Goal: Navigation & Orientation: Find specific page/section

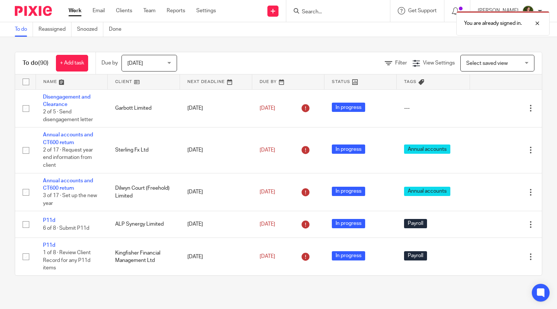
click at [334, 13] on div "You are already signed in." at bounding box center [414, 21] width 271 height 28
click at [322, 12] on div "You are already signed in." at bounding box center [414, 21] width 271 height 28
click at [540, 24] on div at bounding box center [532, 23] width 20 height 9
click at [334, 9] on input "Search" at bounding box center [334, 12] width 67 height 7
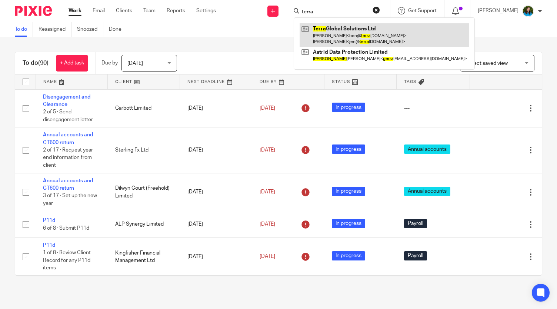
type input "terra"
click at [329, 31] on link at bounding box center [384, 34] width 169 height 23
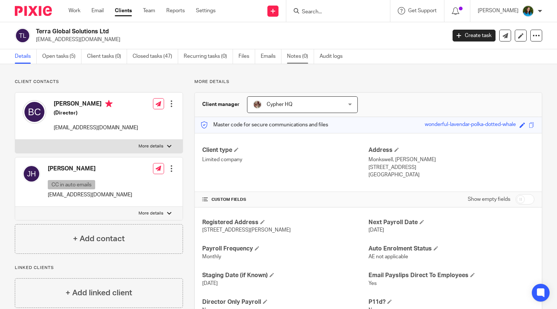
click at [295, 61] on link "Notes (0)" at bounding box center [300, 56] width 27 height 14
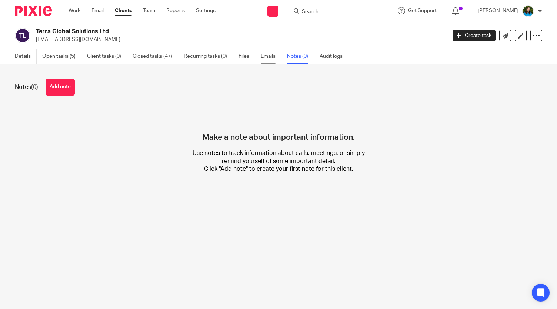
click at [265, 54] on link "Emails" at bounding box center [271, 56] width 21 height 14
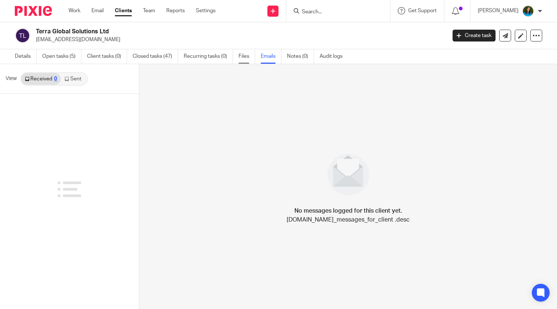
click at [246, 57] on link "Files" at bounding box center [247, 56] width 17 height 14
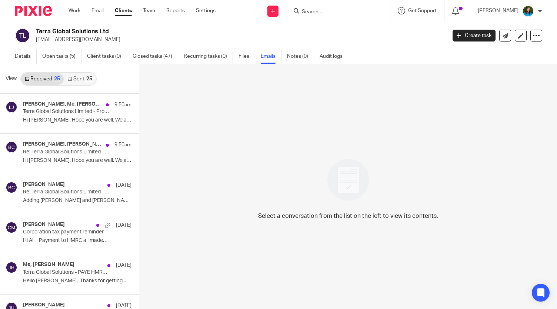
scroll to position [11, 0]
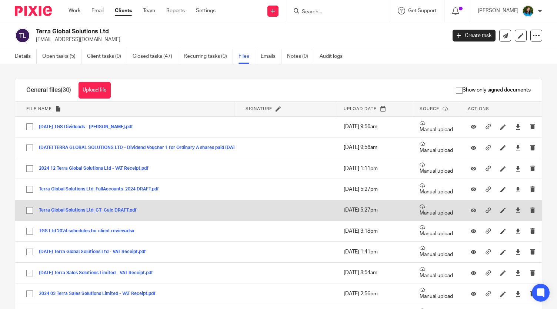
scroll to position [23, 0]
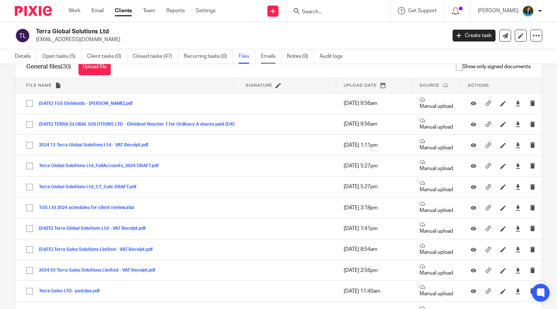
click at [274, 55] on link "Emails" at bounding box center [271, 56] width 21 height 14
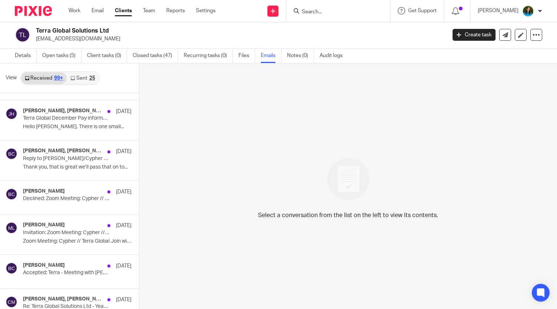
scroll to position [3755, 0]
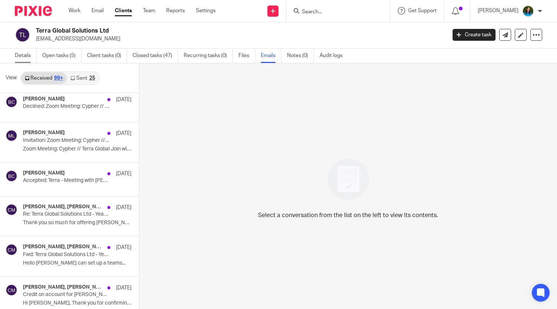
click at [24, 56] on link "Details" at bounding box center [26, 56] width 22 height 14
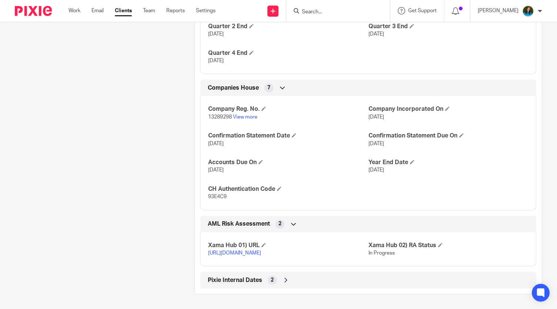
scroll to position [665, 0]
click at [285, 281] on icon at bounding box center [285, 280] width 7 height 7
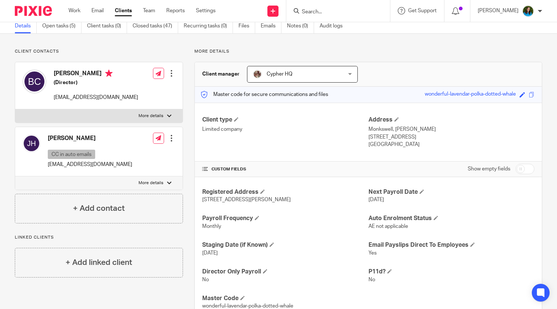
scroll to position [0, 0]
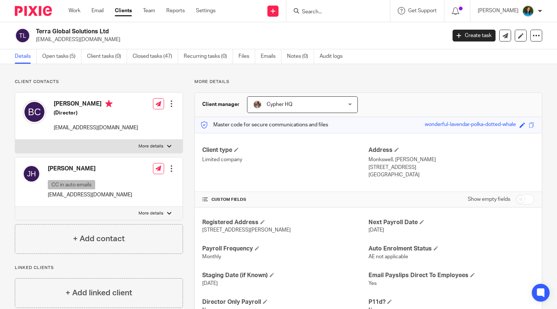
click at [260, 54] on ul "Details Open tasks (5) Client tasks (0) Closed tasks (47) Recurring tasks (0) F…" at bounding box center [184, 56] width 339 height 14
click at [263, 57] on link "Emails" at bounding box center [271, 56] width 21 height 14
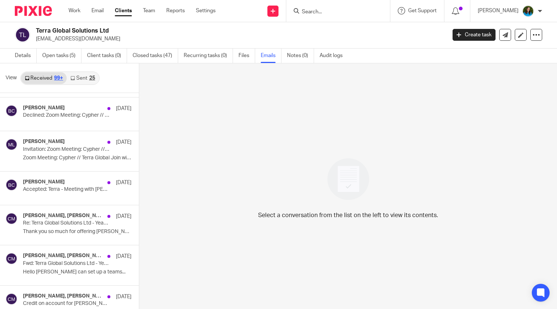
scroll to position [3750, 0]
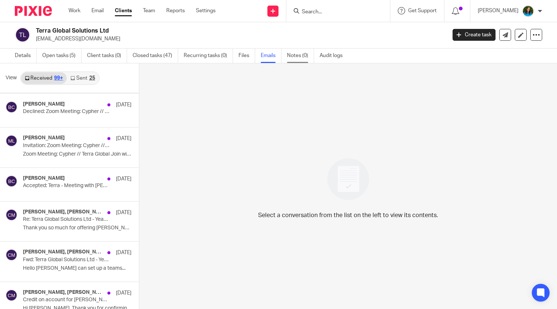
click at [296, 52] on link "Notes (0)" at bounding box center [300, 56] width 27 height 14
click at [16, 57] on link "Details" at bounding box center [26, 56] width 22 height 14
click at [55, 50] on link "Open tasks (5)" at bounding box center [61, 56] width 39 height 14
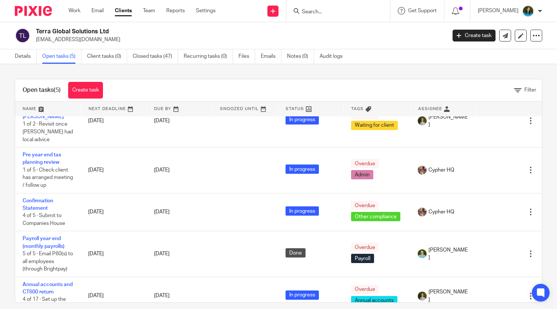
scroll to position [22, 0]
click at [292, 54] on link "Notes (0)" at bounding box center [300, 56] width 27 height 14
